Goal: Information Seeking & Learning: Learn about a topic

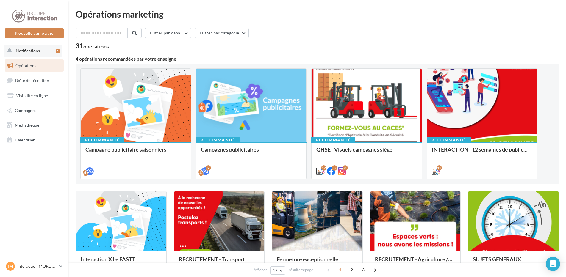
click at [57, 51] on div "1" at bounding box center [58, 51] width 4 height 5
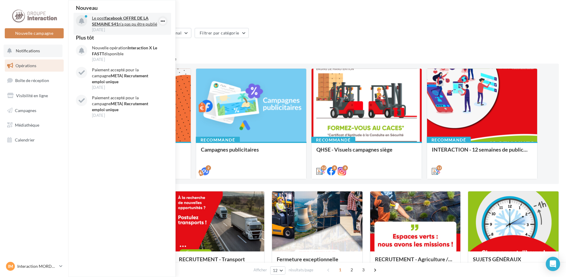
click at [163, 20] on icon "button" at bounding box center [162, 21] width 5 height 7
click at [204, 18] on div "Opérations marketing Filtrer par canal Filtrer par catégorie 31 opérations 4 op…" at bounding box center [317, 264] width 483 height 509
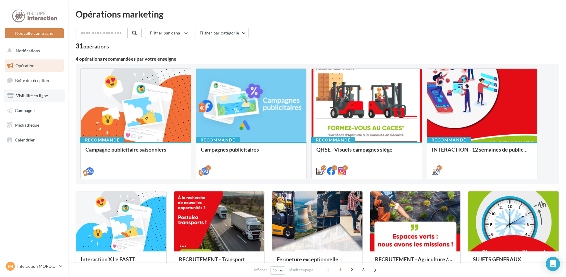
click at [34, 96] on span "Visibilité en ligne" at bounding box center [32, 95] width 32 height 5
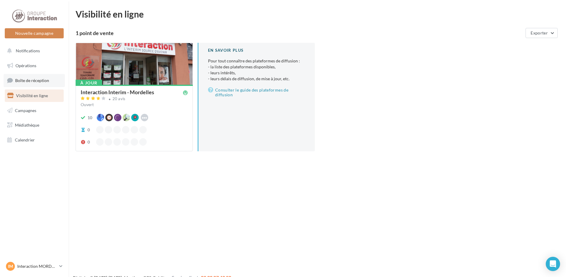
click at [33, 82] on span "Boîte de réception" at bounding box center [32, 80] width 34 height 5
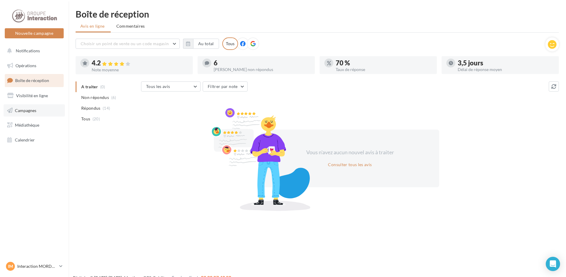
click at [45, 112] on link "Campagnes" at bounding box center [34, 110] width 61 height 13
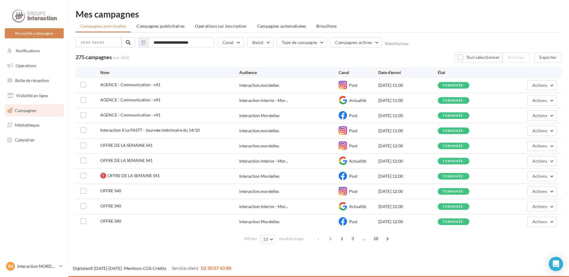
click at [131, 132] on span "Interaction X Le FASTT - Journée intérimaire du 14/10" at bounding box center [149, 130] width 99 height 5
click at [470, 130] on div "terminée" at bounding box center [468, 131] width 60 height 7
click at [530, 130] on button "Actions" at bounding box center [542, 131] width 30 height 10
click at [529, 144] on button "Voir les résultats" at bounding box center [528, 144] width 60 height 15
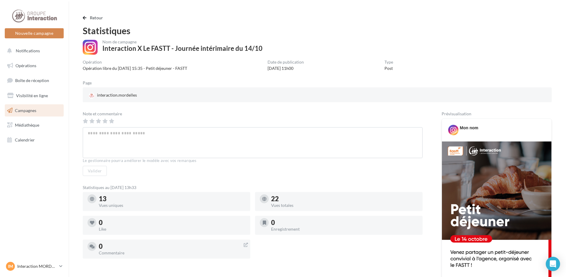
scroll to position [60, 0]
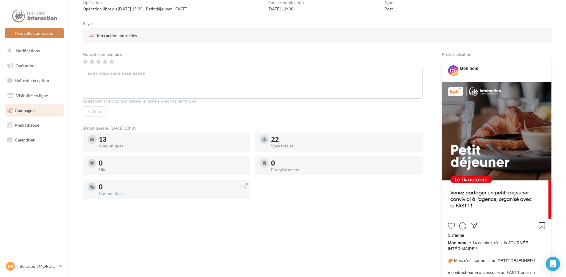
drag, startPoint x: 504, startPoint y: 159, endPoint x: 502, endPoint y: 146, distance: 12.3
click at [502, 146] on img at bounding box center [497, 150] width 110 height 137
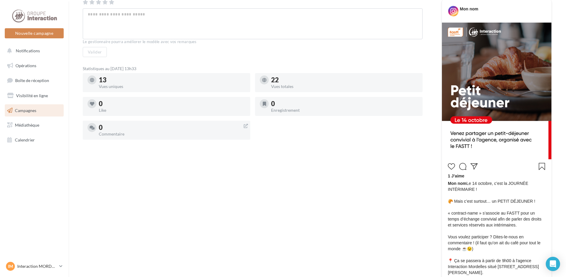
scroll to position [89, 0]
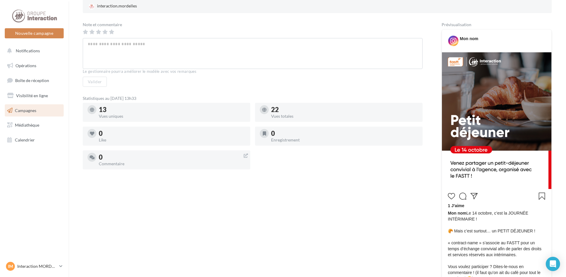
click at [476, 121] on img at bounding box center [497, 120] width 110 height 137
drag, startPoint x: 475, startPoint y: 118, endPoint x: 484, endPoint y: 96, distance: 24.3
click at [484, 96] on img at bounding box center [497, 120] width 110 height 137
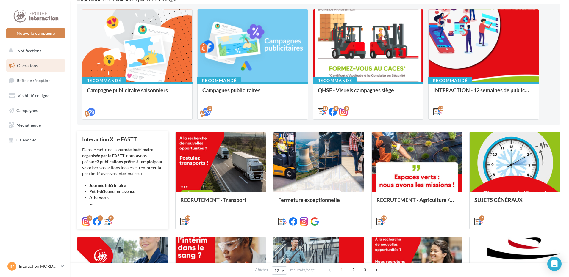
scroll to position [119, 0]
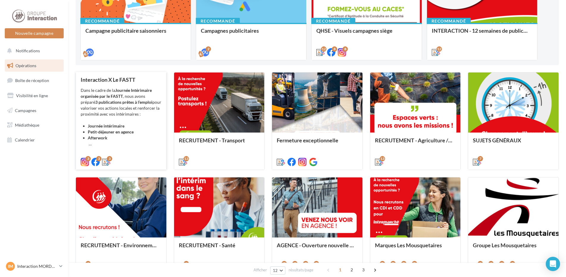
click at [101, 129] on li "Petit-déjeuner en agence" at bounding box center [125, 132] width 74 height 6
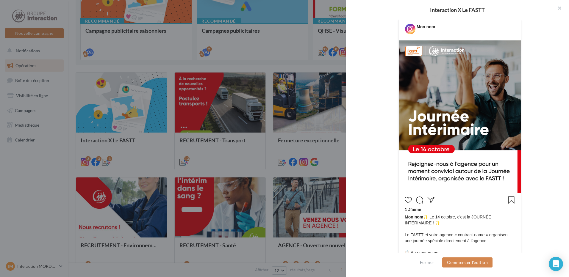
scroll to position [298, 0]
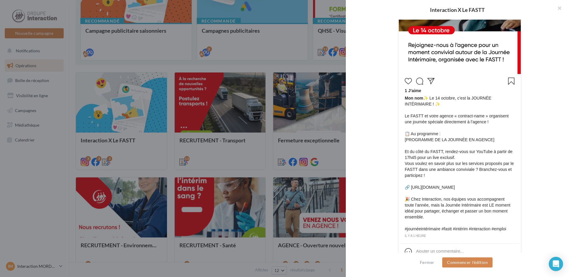
drag, startPoint x: 402, startPoint y: 170, endPoint x: 410, endPoint y: 173, distance: 8.7
click at [402, 170] on div "1 J’aime Mon nom ✨ Le [DATE], c’est la JOURNÉE INTÉRIMAIRE ! ✨ Le FASTT et votr…" at bounding box center [459, 157] width 119 height 163
drag, startPoint x: 405, startPoint y: 171, endPoint x: 429, endPoint y: 186, distance: 29.1
click at [429, 186] on span "Mon nom ✨ Le [DATE], c’est la JOURNÉE INTÉRIMAIRE ! ✨ Le FASTT et votre agence …" at bounding box center [460, 163] width 110 height 137
drag, startPoint x: 429, startPoint y: 186, endPoint x: 414, endPoint y: 174, distance: 19.4
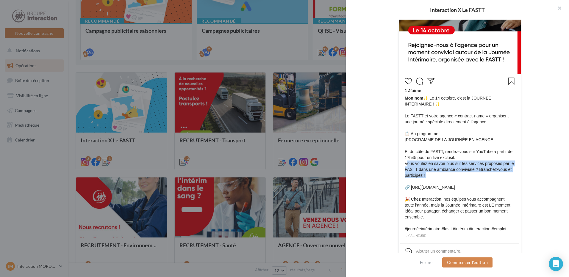
click at [417, 174] on span "Mon nom ✨ Le [DATE], c’est la JOURNÉE INTÉRIMAIRE ! ✨ Le FASTT et votre agence …" at bounding box center [460, 163] width 110 height 137
drag, startPoint x: 404, startPoint y: 172, endPoint x: 424, endPoint y: 185, distance: 24.6
click at [424, 185] on span "Mon nom ✨ Le [DATE], c’est la JOURNÉE INTÉRIMAIRE ! ✨ Le FASTT et votre agence …" at bounding box center [460, 163] width 110 height 137
drag, startPoint x: 424, startPoint y: 185, endPoint x: 418, endPoint y: 182, distance: 6.9
copy span "Vous voulez en savoir plus sur les services proposés par le FASTT dans une ambi…"
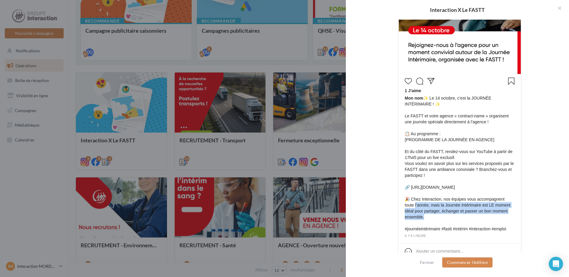
drag, startPoint x: 404, startPoint y: 211, endPoint x: 430, endPoint y: 228, distance: 30.9
click at [430, 228] on span "Mon nom ✨ Le [DATE], c’est la JOURNÉE INTÉRIMAIRE ! ✨ Le FASTT et votre agence …" at bounding box center [460, 163] width 110 height 137
drag, startPoint x: 430, startPoint y: 228, endPoint x: 419, endPoint y: 208, distance: 22.9
click at [419, 208] on span "Mon nom ✨ Le [DATE], c’est la JOURNÉE INTÉRIMAIRE ! ✨ Le FASTT et votre agence …" at bounding box center [460, 163] width 110 height 137
drag, startPoint x: 410, startPoint y: 207, endPoint x: 433, endPoint y: 222, distance: 27.2
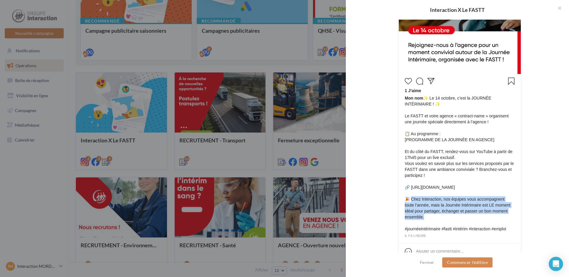
click at [433, 222] on span "Mon nom ✨ Le [DATE], c’est la JOURNÉE INTÉRIMAIRE ! ✨ Le FASTT et votre agence …" at bounding box center [460, 163] width 110 height 137
drag, startPoint x: 433, startPoint y: 222, endPoint x: 422, endPoint y: 214, distance: 13.2
copy span "hez Interaction, nos équipes vous accompagnent toute l’année, mais la Journée I…"
